Goal: Information Seeking & Learning: Learn about a topic

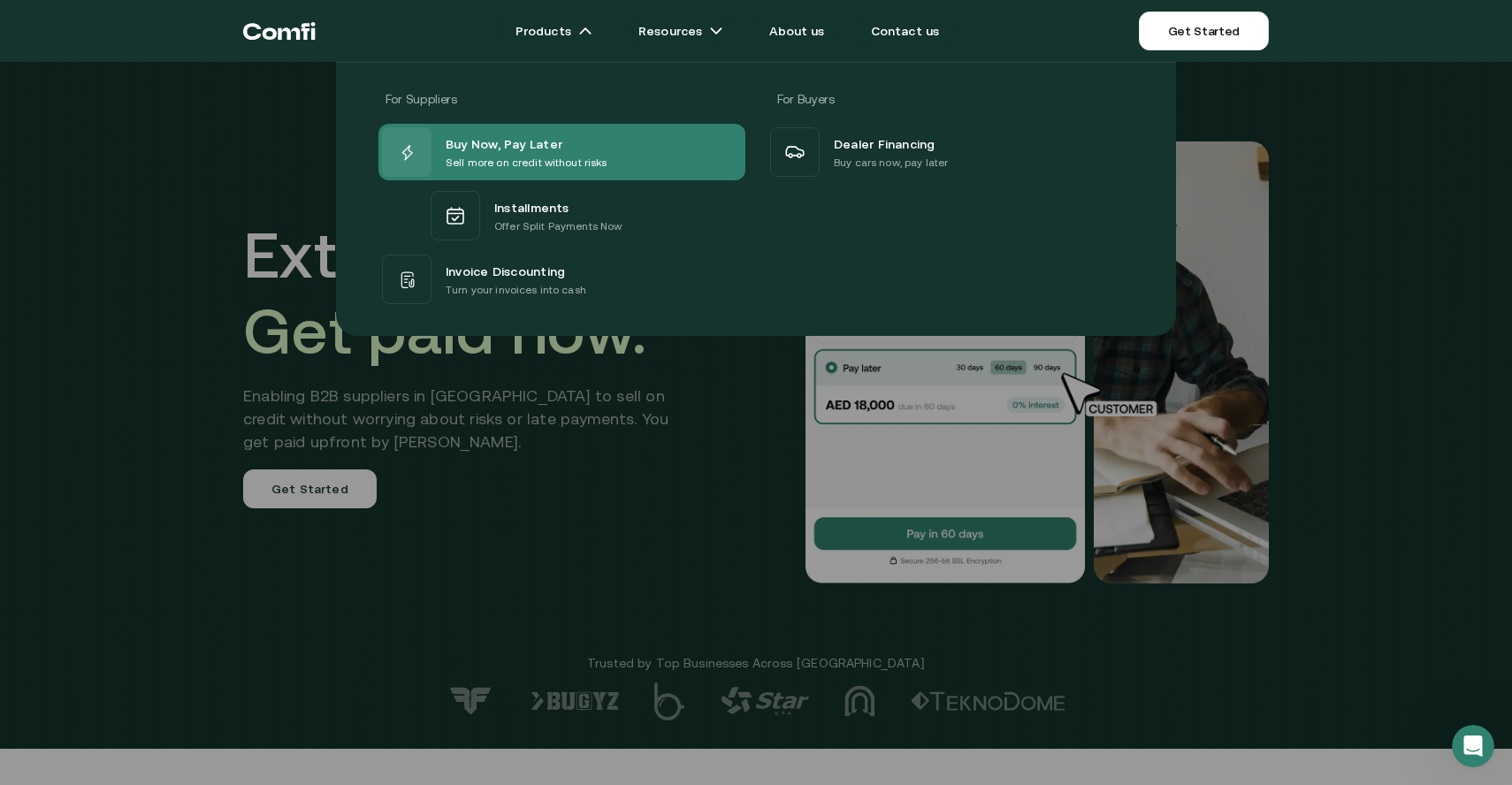
click at [583, 155] on p "Sell more on credit without risks" at bounding box center [526, 162] width 162 height 17
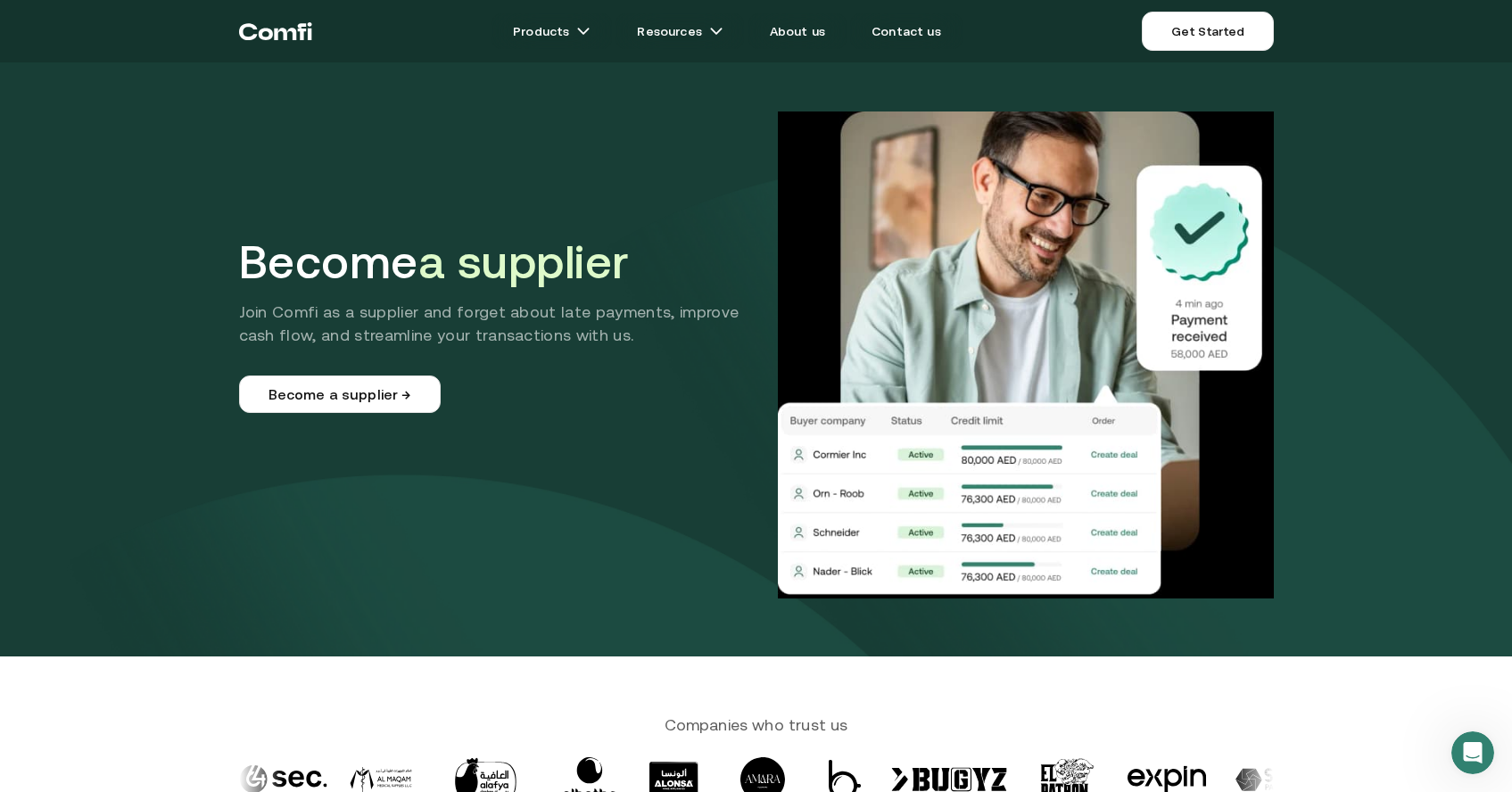
click at [272, 32] on icon "Return to the top of the Comfi home page" at bounding box center [265, 34] width 15 height 12
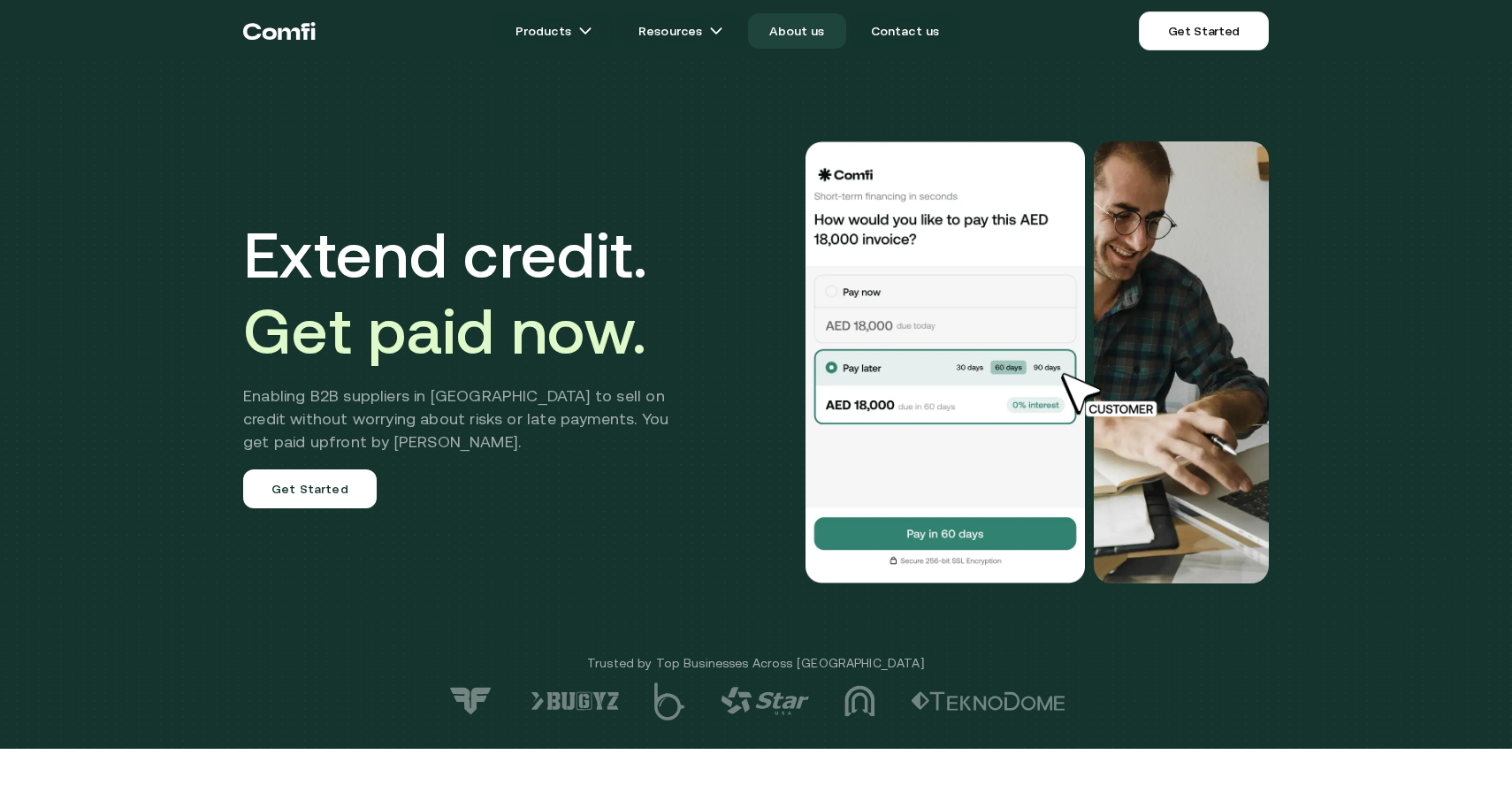
click at [817, 34] on link "About us" at bounding box center [796, 31] width 97 height 36
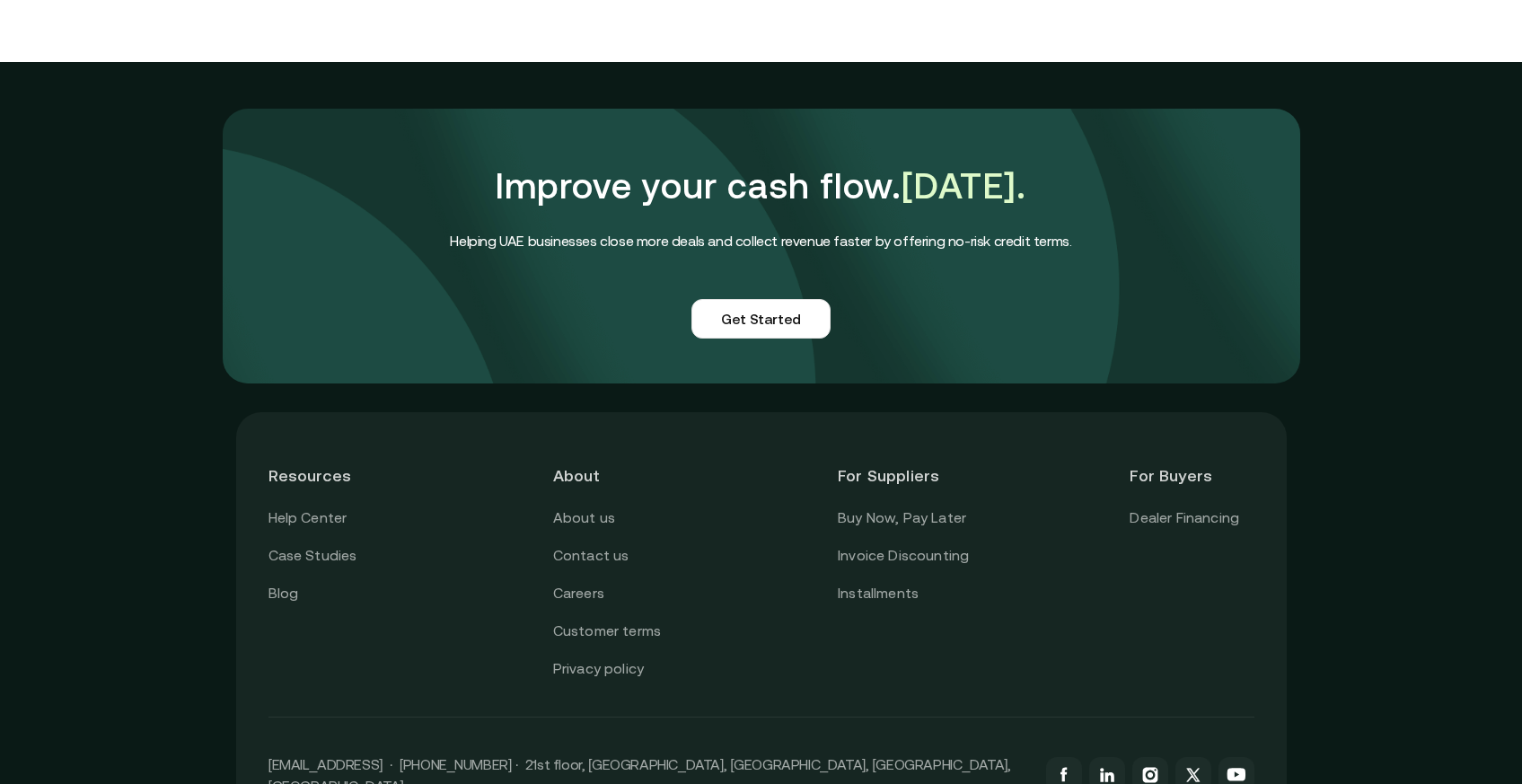
scroll to position [4360, 0]
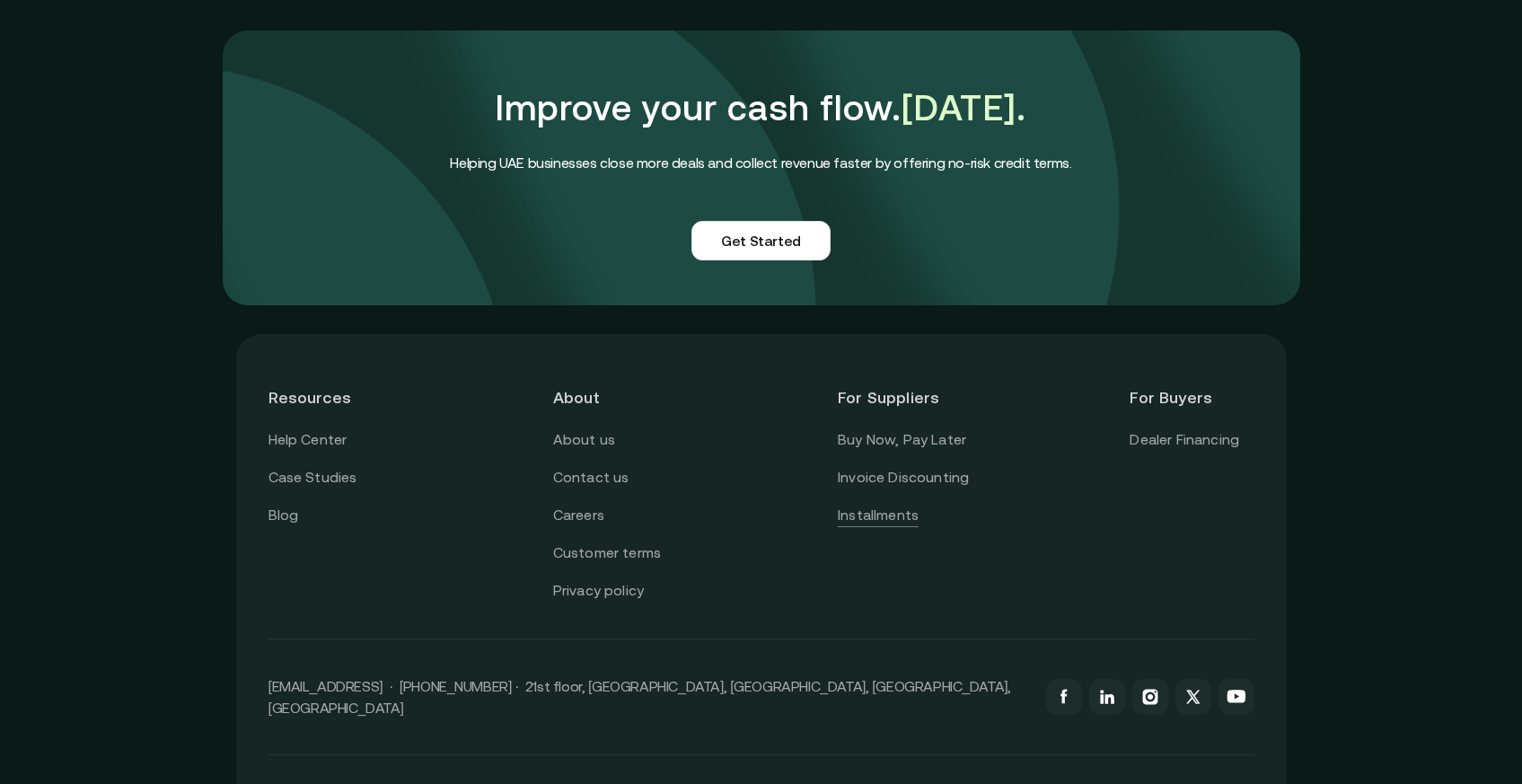
click at [908, 504] on link "Installments" at bounding box center [878, 515] width 80 height 23
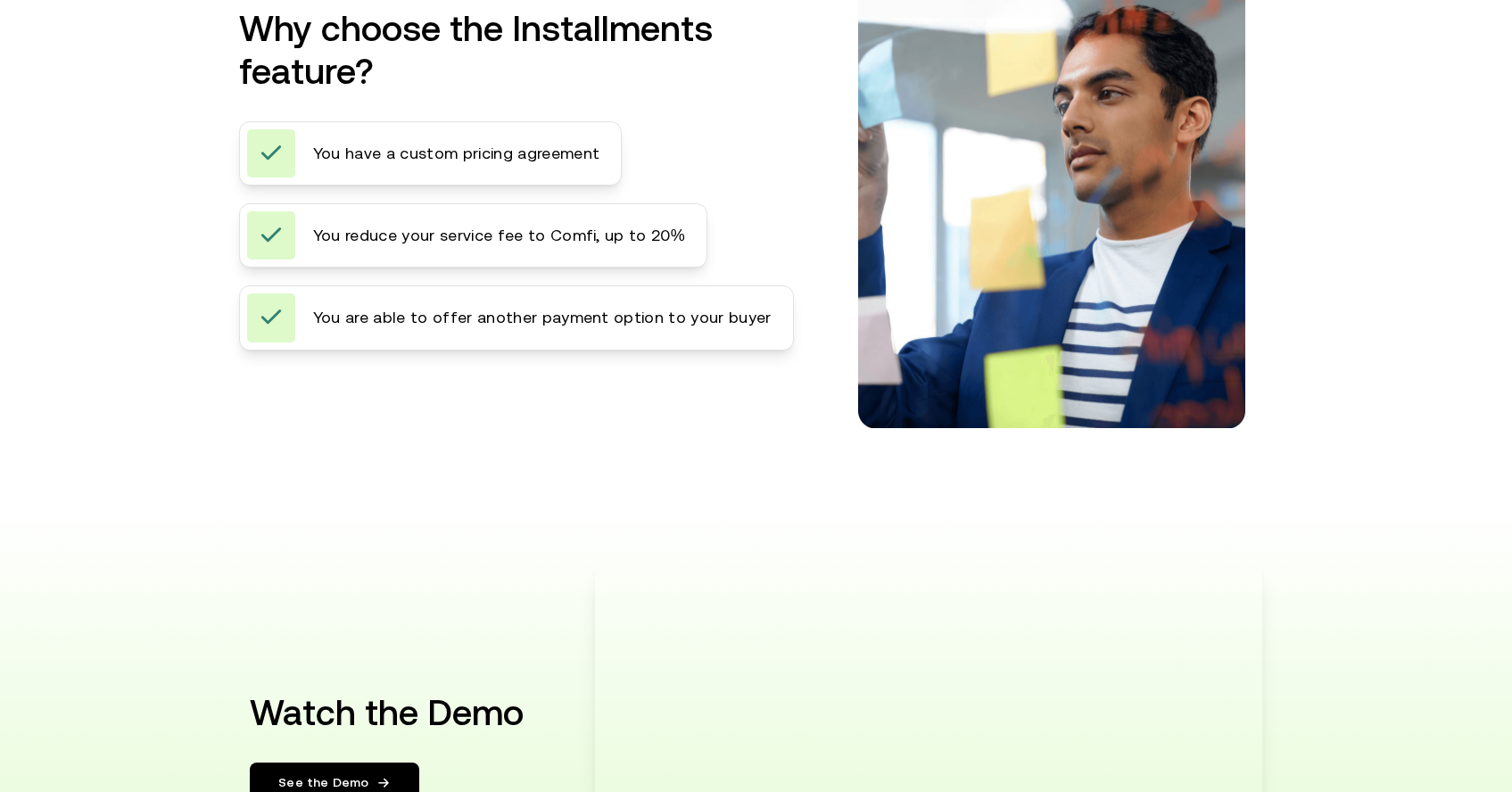
scroll to position [3382, 0]
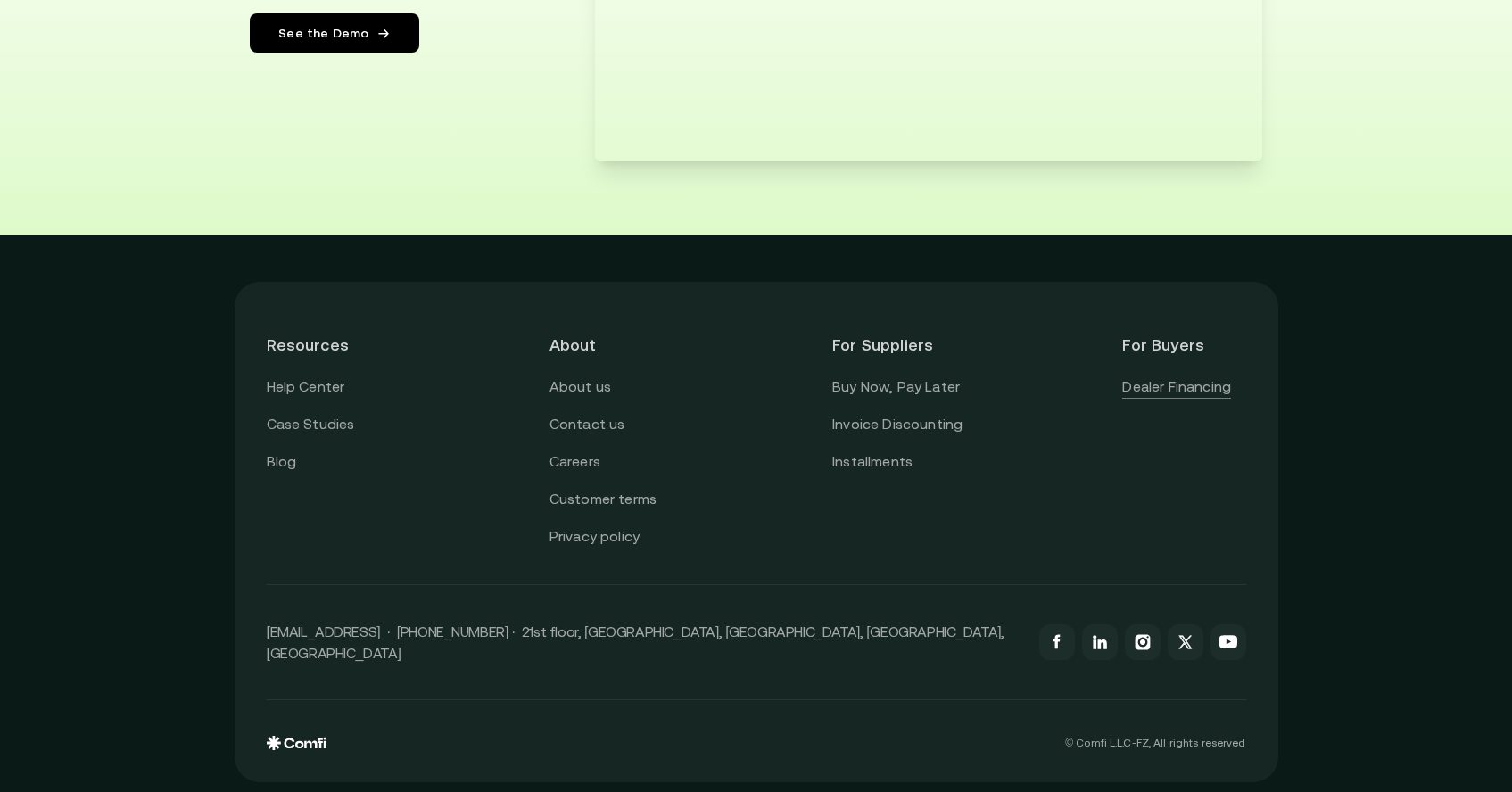
click at [1196, 390] on link "Dealer Financing" at bounding box center [1177, 387] width 108 height 23
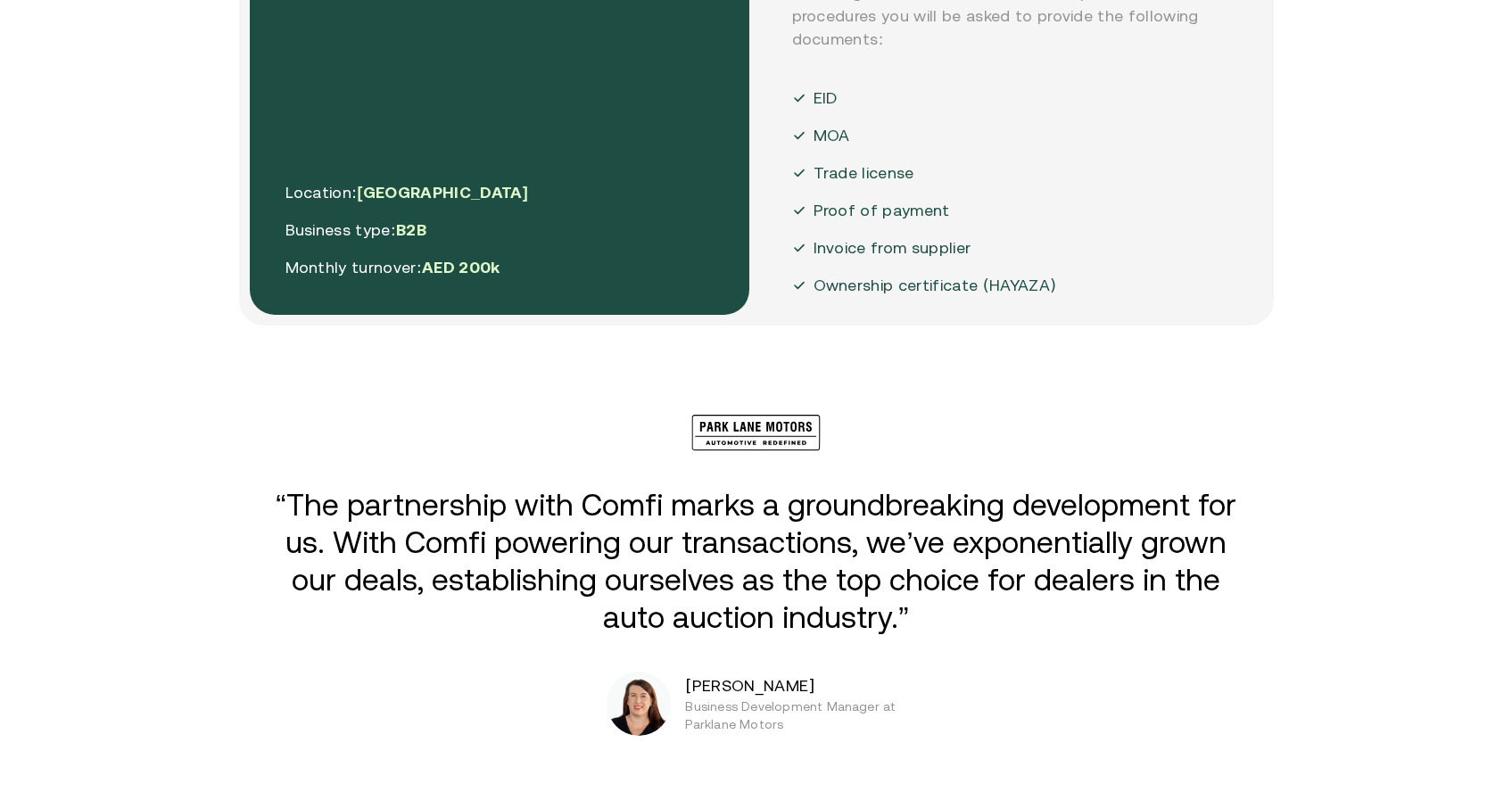
scroll to position [4313, 0]
